Goal: Information Seeking & Learning: Learn about a topic

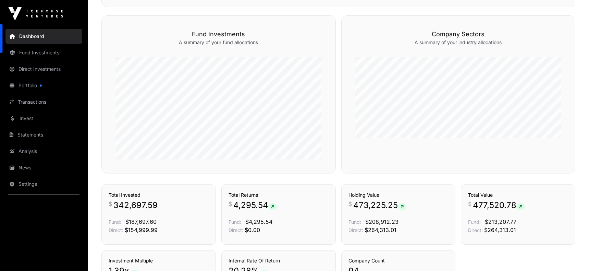
scroll to position [422, 0]
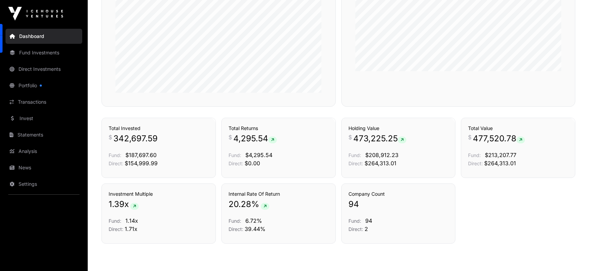
click at [30, 86] on link "Portfolio" at bounding box center [43, 85] width 77 height 15
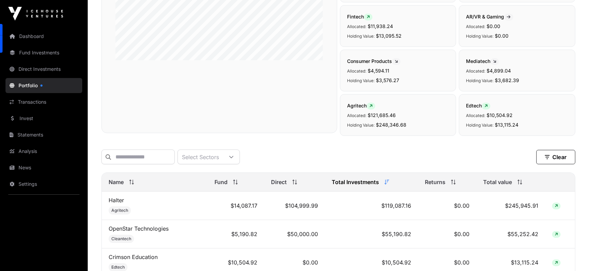
scroll to position [291, 0]
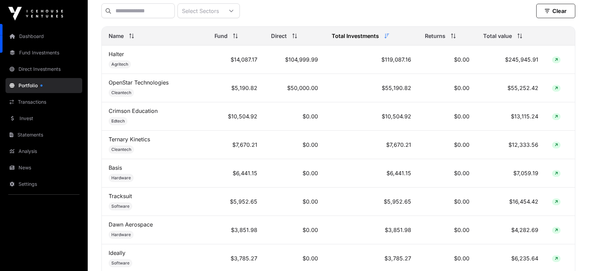
click at [117, 58] on link "Halter" at bounding box center [116, 54] width 15 height 7
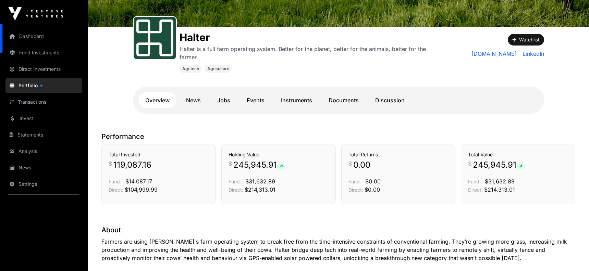
scroll to position [112, 0]
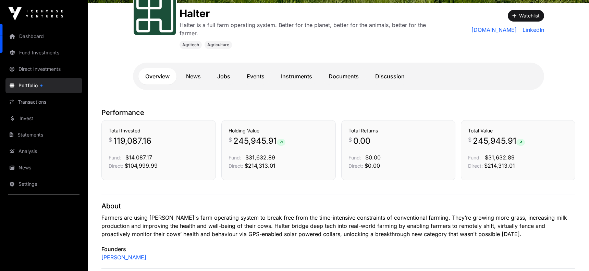
click at [300, 74] on link "Instruments" at bounding box center [296, 76] width 45 height 16
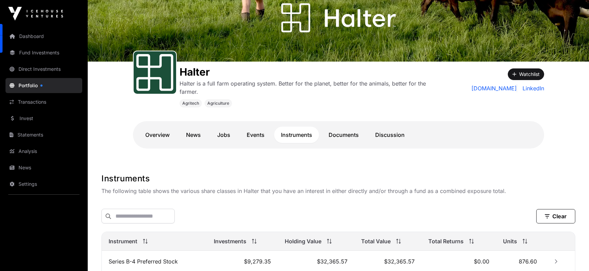
scroll to position [16, 0]
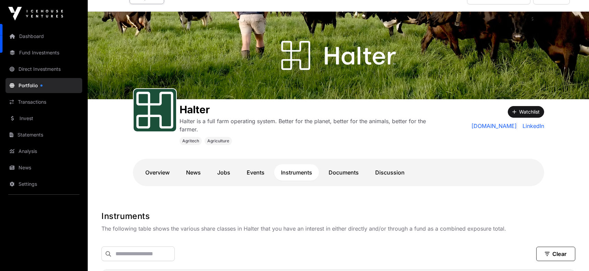
click at [155, 175] on link "Overview" at bounding box center [157, 172] width 38 height 16
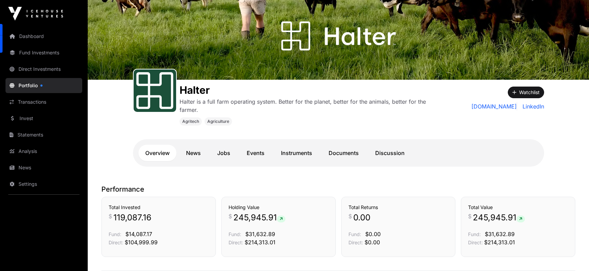
scroll to position [123, 0]
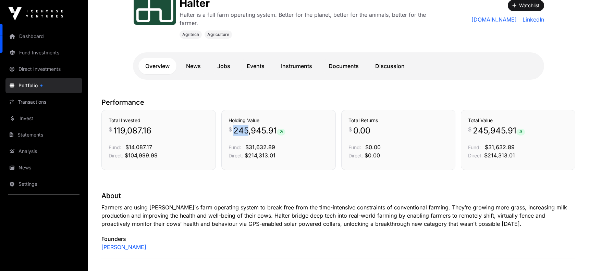
drag, startPoint x: 233, startPoint y: 129, endPoint x: 247, endPoint y: 132, distance: 13.6
click at [247, 132] on span "245,945.91" at bounding box center [259, 130] width 52 height 11
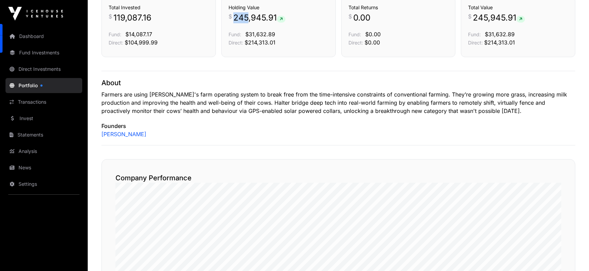
scroll to position [109, 0]
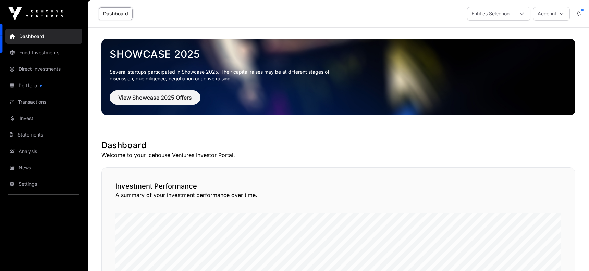
click at [31, 55] on link "Fund Investments" at bounding box center [43, 52] width 77 height 15
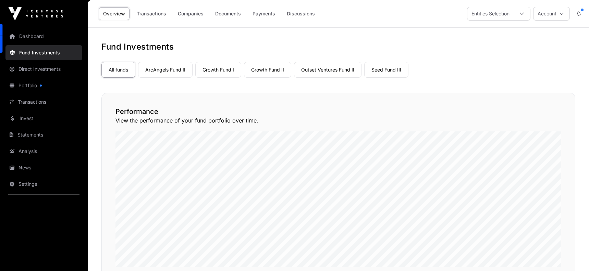
click at [340, 70] on link "Outset Ventures Fund II" at bounding box center [327, 70] width 67 height 16
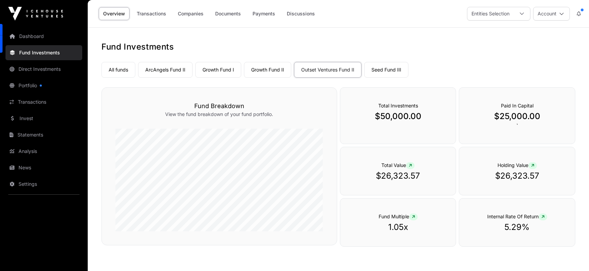
click at [30, 88] on link "Portfolio" at bounding box center [43, 85] width 77 height 15
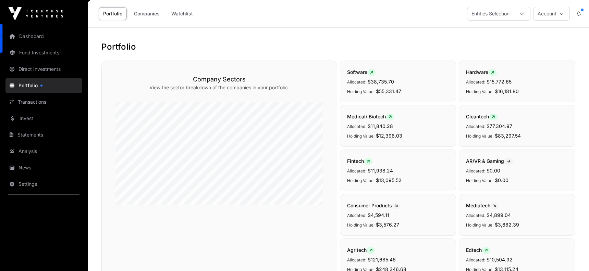
scroll to position [199, 0]
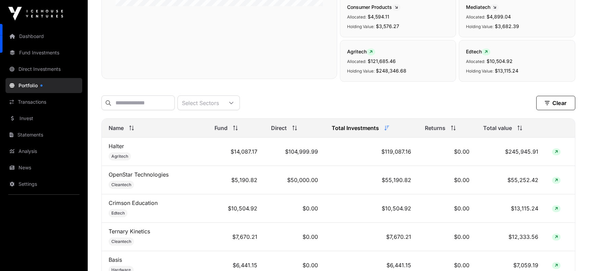
click at [234, 103] on icon at bounding box center [231, 103] width 5 height 5
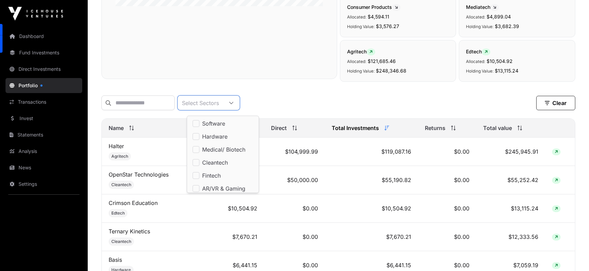
scroll to position [7, 4]
click at [234, 103] on icon at bounding box center [231, 103] width 5 height 5
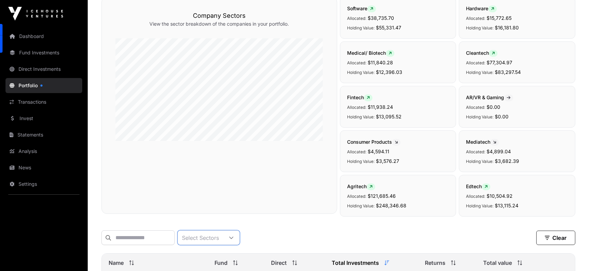
scroll to position [0, 0]
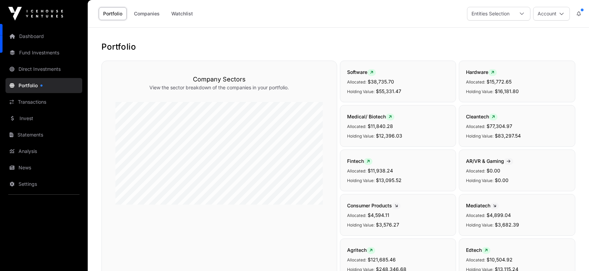
click at [508, 12] on div "Entities Selection" at bounding box center [490, 13] width 46 height 13
drag, startPoint x: 508, startPoint y: 12, endPoint x: 526, endPoint y: 11, distance: 17.8
click at [508, 12] on div "Entities Selection" at bounding box center [490, 13] width 46 height 13
click at [542, 13] on button "Account" at bounding box center [551, 14] width 37 height 14
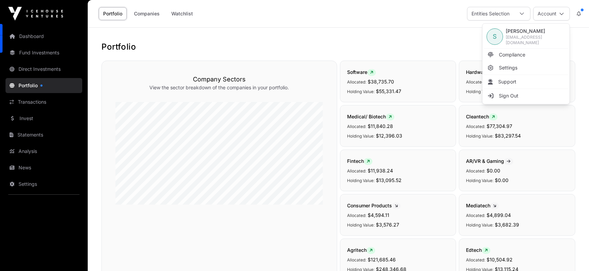
click at [542, 13] on button "Account" at bounding box center [551, 14] width 37 height 14
click at [142, 12] on link "Companies" at bounding box center [146, 13] width 35 height 13
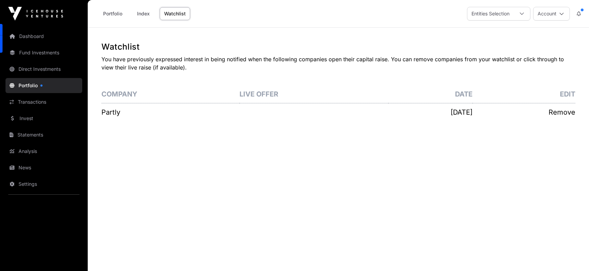
click at [25, 147] on link "Analysis" at bounding box center [43, 151] width 77 height 15
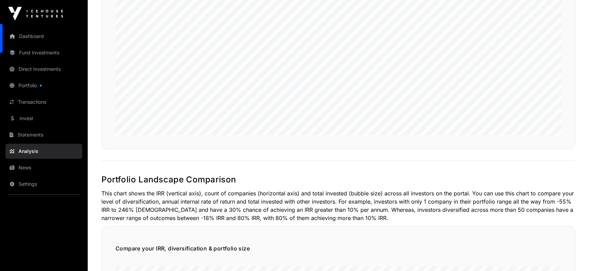
scroll to position [446, 0]
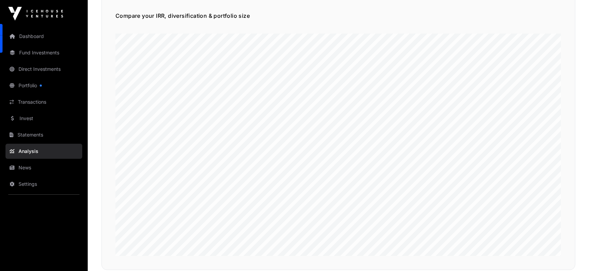
click at [37, 51] on link "Fund Investments" at bounding box center [43, 52] width 77 height 15
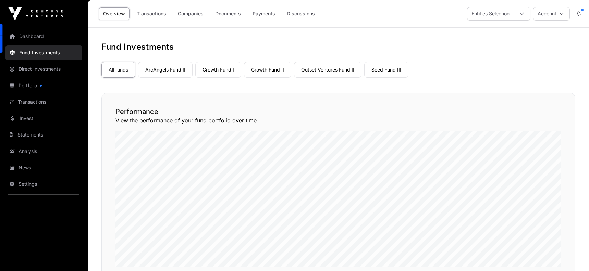
click at [122, 69] on link "All funds" at bounding box center [118, 70] width 34 height 16
click at [157, 71] on link "ArcAngels Fund II" at bounding box center [165, 70] width 54 height 16
click at [164, 68] on link "ArcAngels Fund II" at bounding box center [165, 70] width 54 height 16
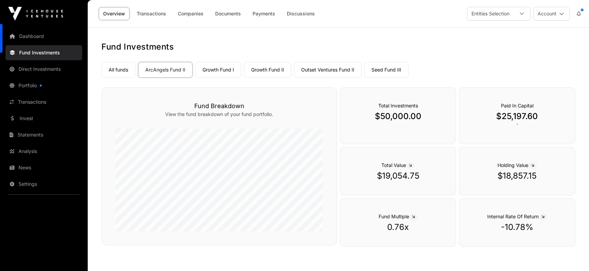
click at [223, 67] on link "Growth Fund I" at bounding box center [218, 70] width 46 height 16
